Goal: Use online tool/utility: Utilize a website feature to perform a specific function

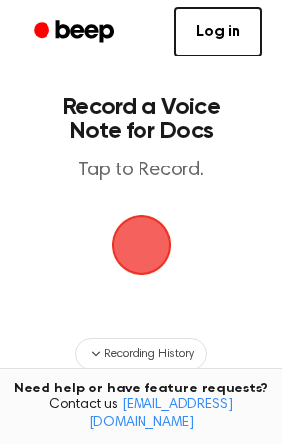
click at [145, 248] on span "button" at bounding box center [141, 244] width 111 height 111
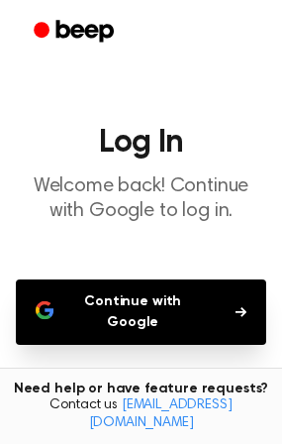
click at [213, 311] on button "Continue with Google" at bounding box center [141, 311] width 251 height 65
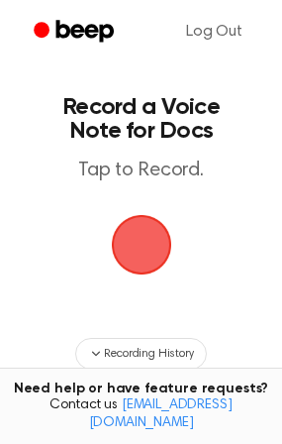
click at [136, 256] on span "button" at bounding box center [140, 244] width 67 height 67
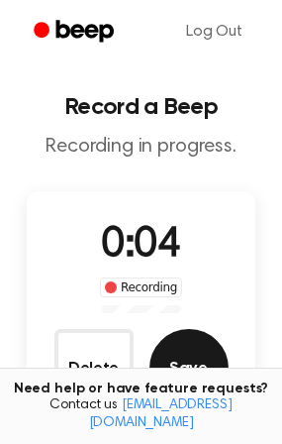
click at [185, 356] on button "Save" at bounding box center [189, 368] width 79 height 79
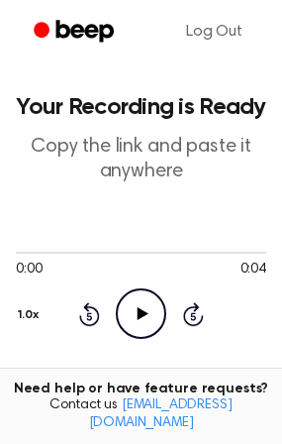
click at [139, 322] on icon "Play Audio" at bounding box center [141, 313] width 51 height 51
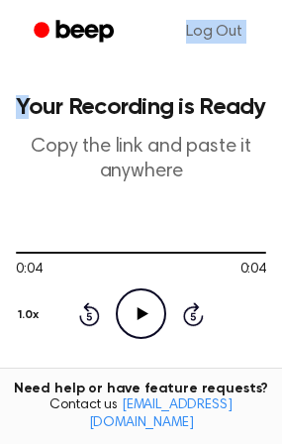
drag, startPoint x: 14, startPoint y: 11, endPoint x: 24, endPoint y: -37, distance: 48.6
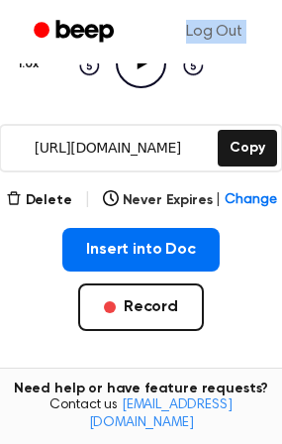
scroll to position [256, 0]
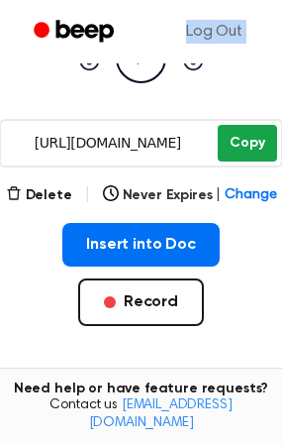
click at [245, 146] on button "Copy" at bounding box center [247, 143] width 58 height 37
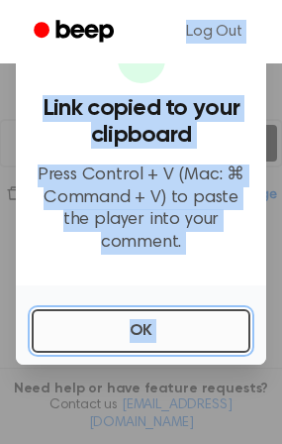
click at [140, 321] on button "OK" at bounding box center [141, 331] width 219 height 44
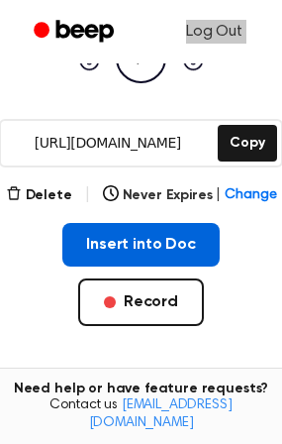
click at [139, 253] on button "Insert into Doc" at bounding box center [141, 245] width 158 height 44
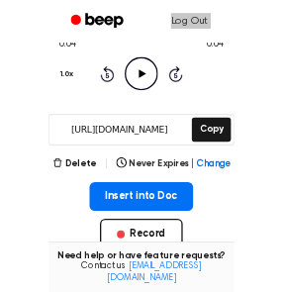
scroll to position [196, 0]
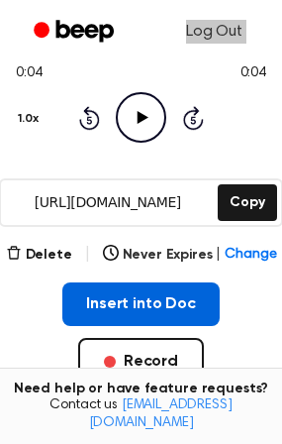
click at [146, 304] on button "Insert into Doc" at bounding box center [141, 304] width 158 height 44
